Goal: Check status: Check status

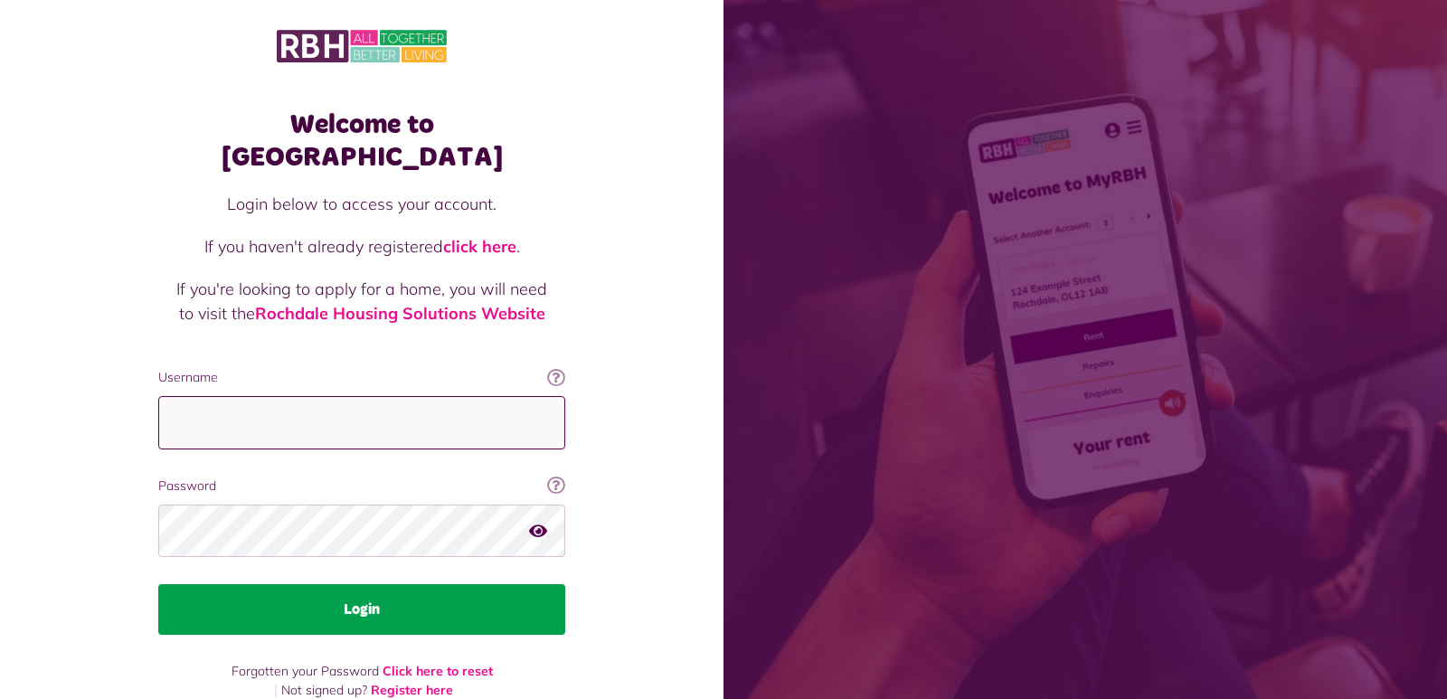
type input "**********"
click at [509, 584] on button "Login" at bounding box center [361, 609] width 407 height 51
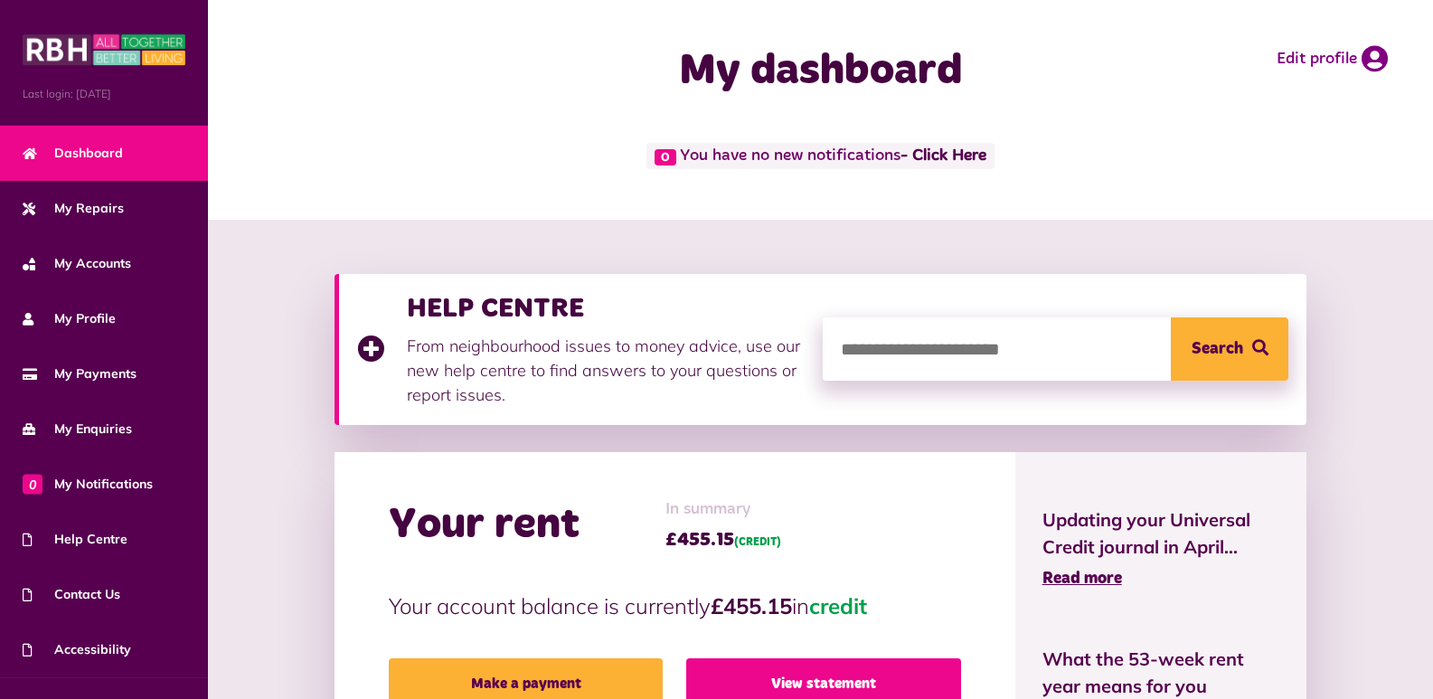
click at [729, 672] on link "View statement" at bounding box center [823, 683] width 275 height 51
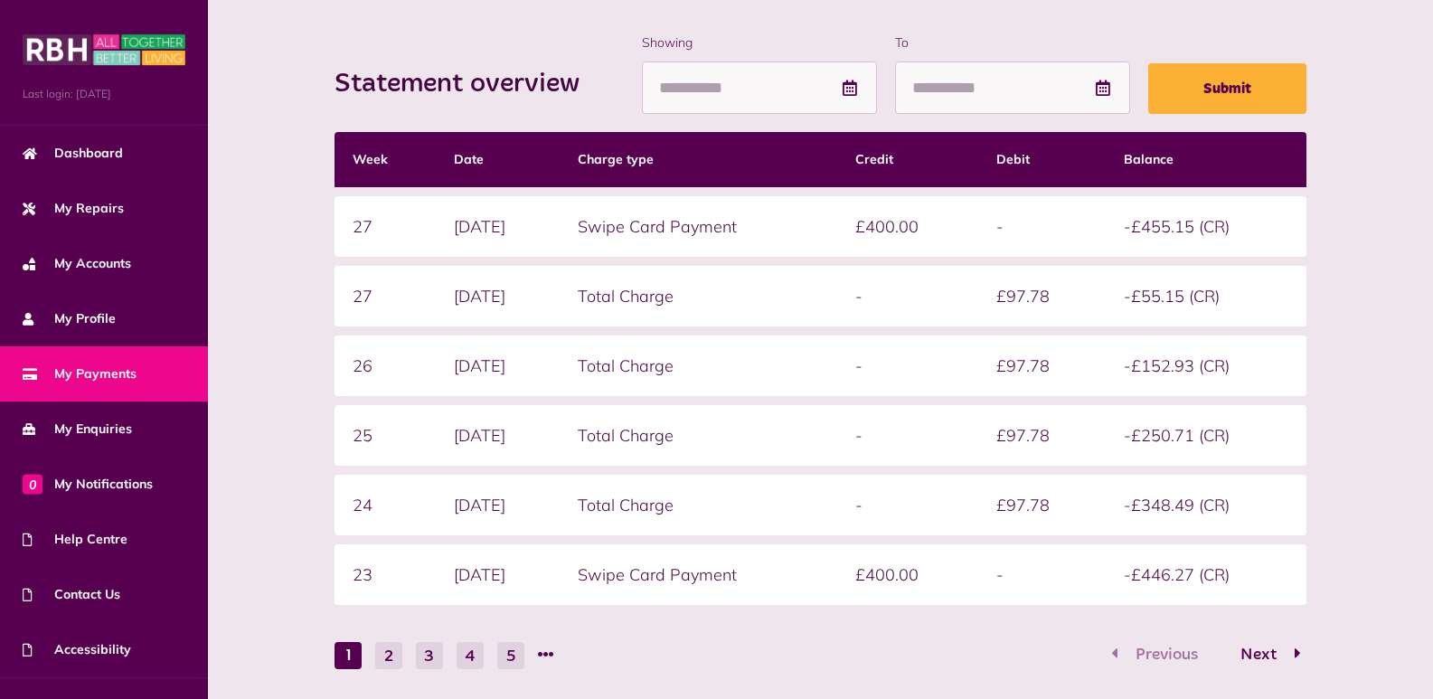
scroll to position [253, 0]
